Goal: Transaction & Acquisition: Purchase product/service

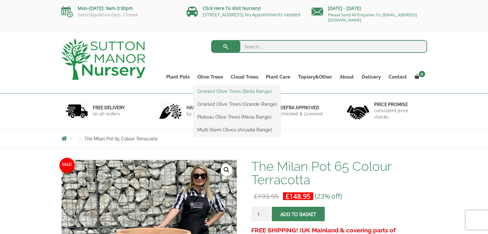
click at [220, 90] on link "Gnarled Olive Trees (Bella Range)" at bounding box center [236, 92] width 87 height 10
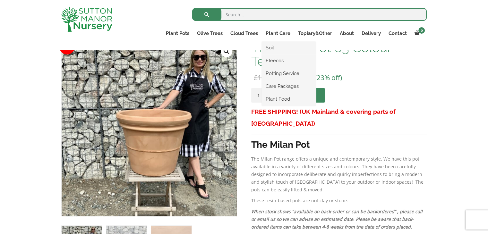
scroll to position [96, 0]
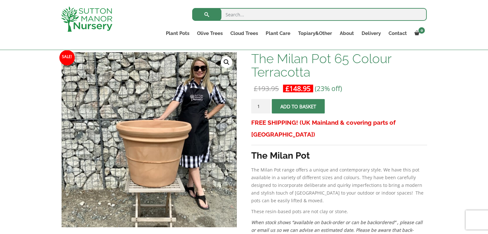
click at [298, 107] on span "submit" at bounding box center [298, 107] width 0 height 0
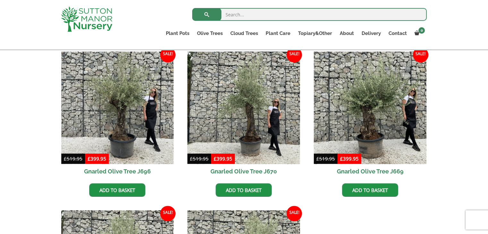
scroll to position [385, 0]
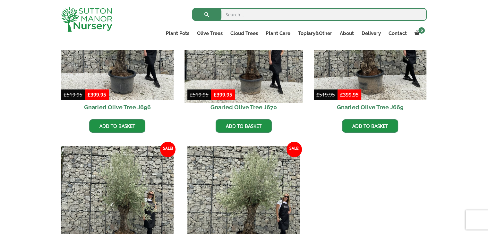
click at [250, 76] on img at bounding box center [244, 44] width 118 height 118
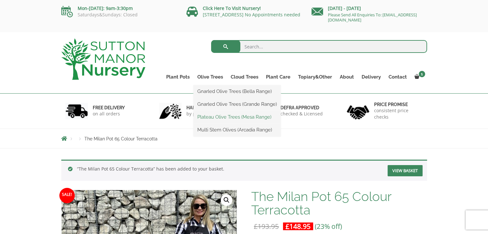
click at [240, 117] on link "Plateau Olive Trees (Mesa Range)" at bounding box center [236, 117] width 87 height 10
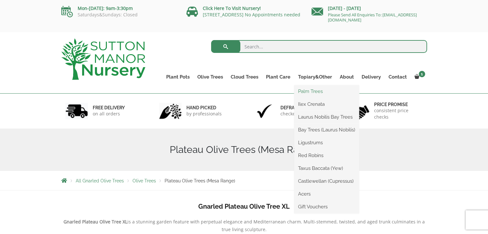
click at [312, 90] on link "Palm Trees" at bounding box center [326, 92] width 65 height 10
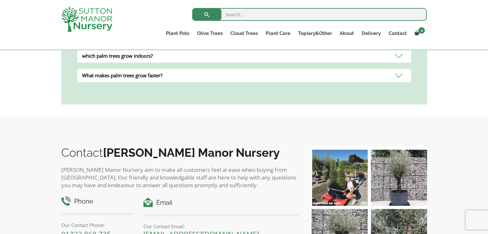
scroll to position [449, 0]
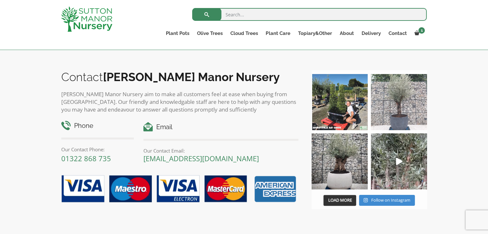
click at [401, 107] on img at bounding box center [399, 102] width 56 height 56
